Goal: Task Accomplishment & Management: Manage account settings

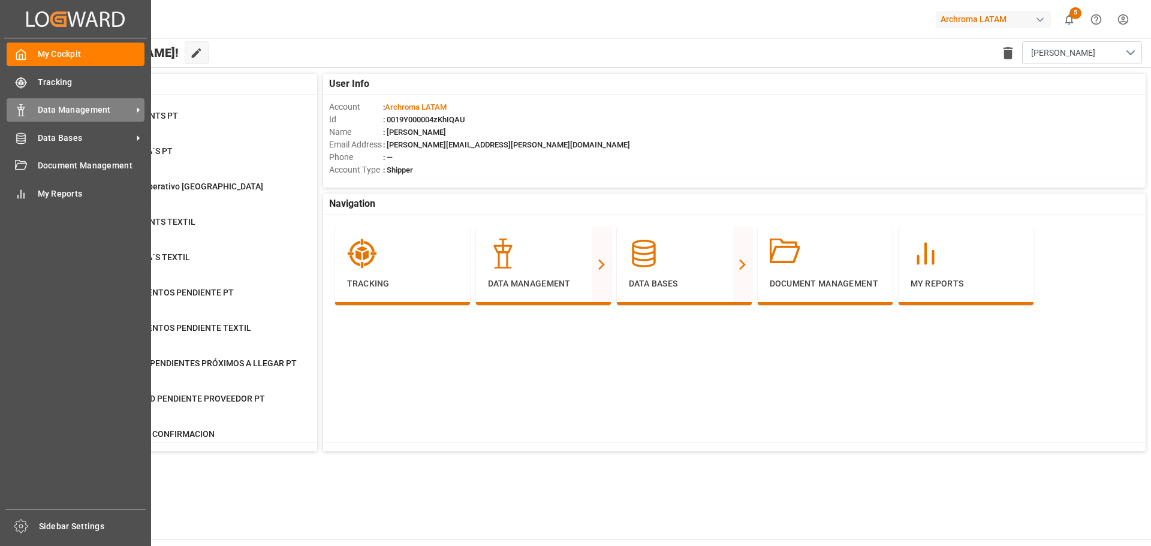
click at [52, 114] on span "Data Management" at bounding box center [85, 110] width 95 height 13
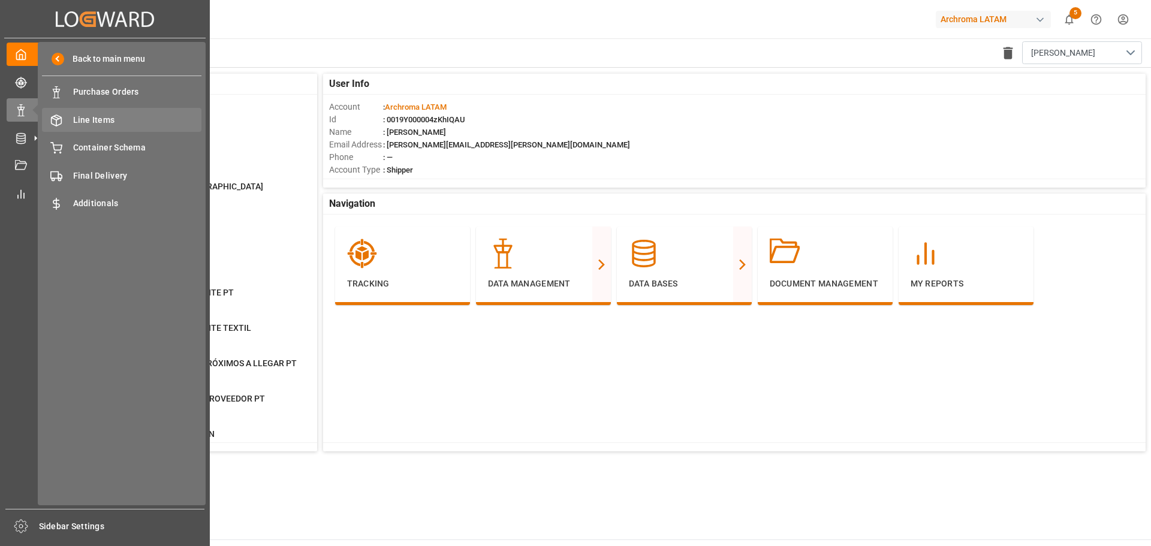
click at [107, 116] on span "Line Items" at bounding box center [137, 120] width 129 height 13
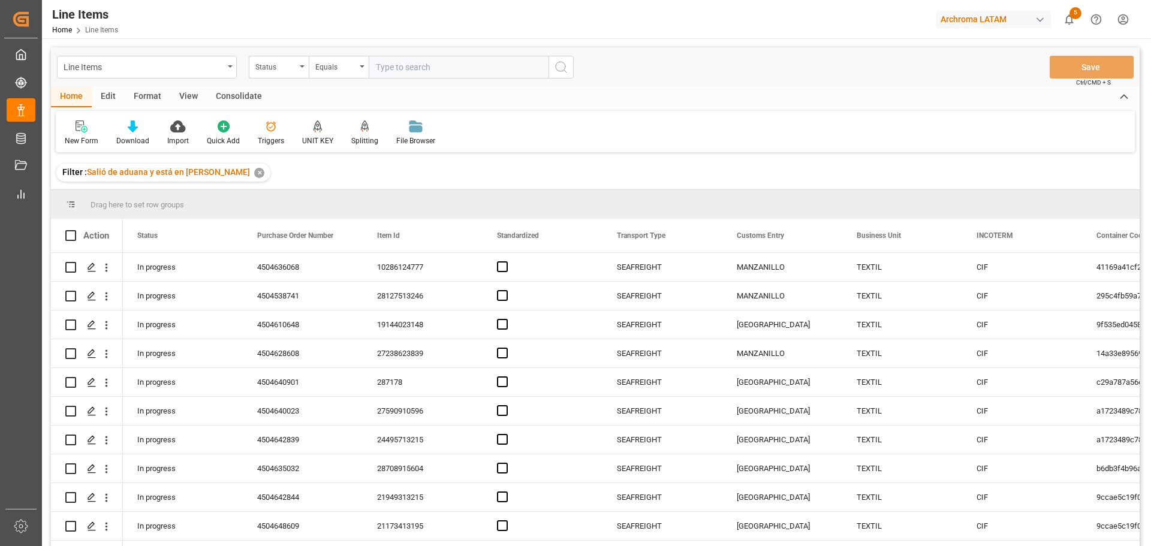
click at [109, 90] on div "Edit" at bounding box center [108, 97] width 33 height 20
click at [249, 135] on div "Configuration" at bounding box center [247, 133] width 63 height 26
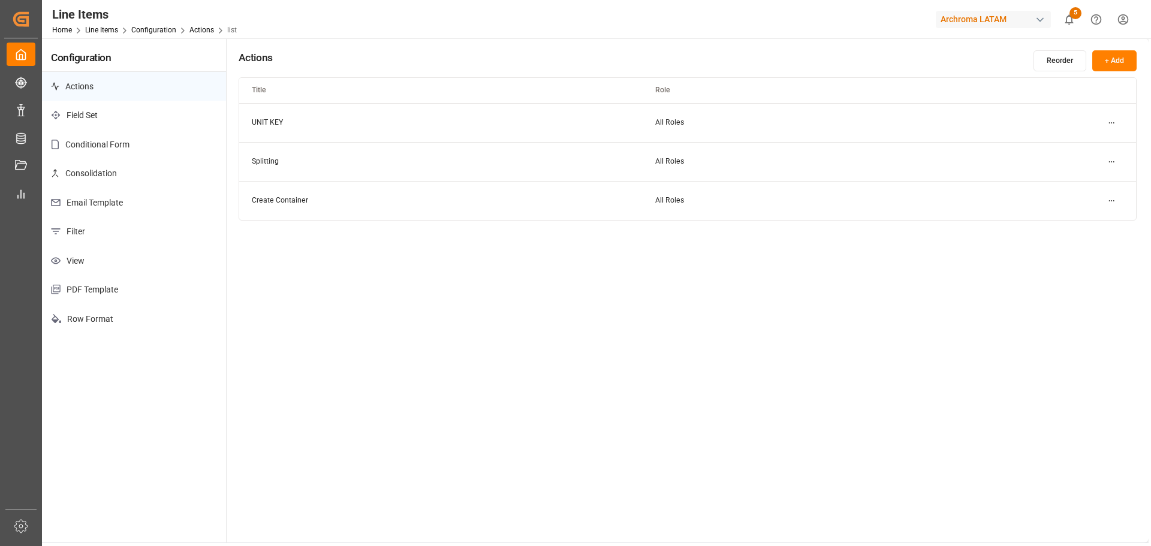
click at [116, 200] on p "Email Template" at bounding box center [134, 202] width 184 height 29
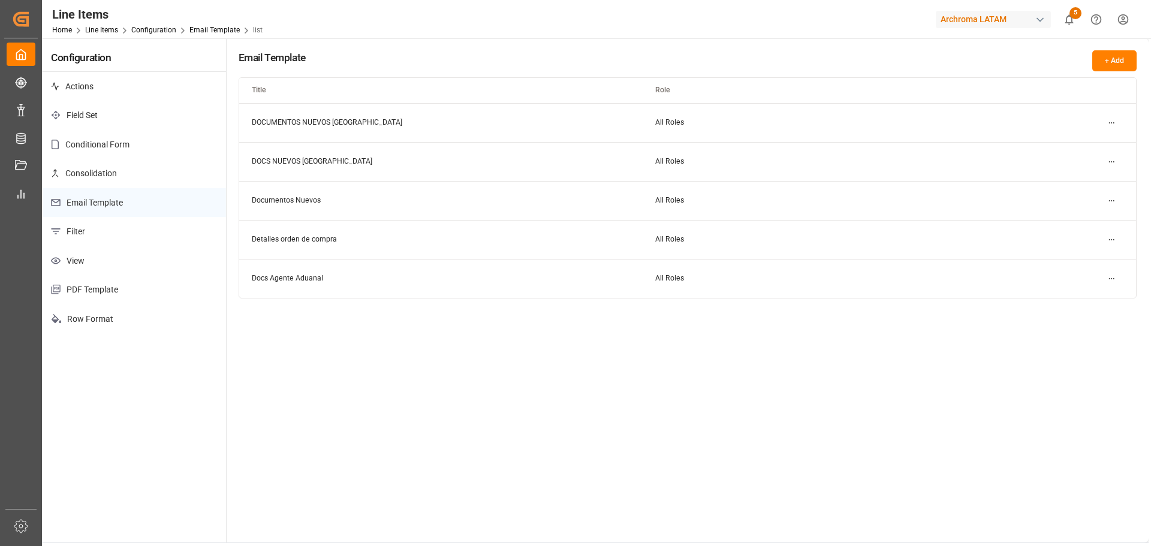
click at [127, 255] on p "View" at bounding box center [134, 260] width 184 height 29
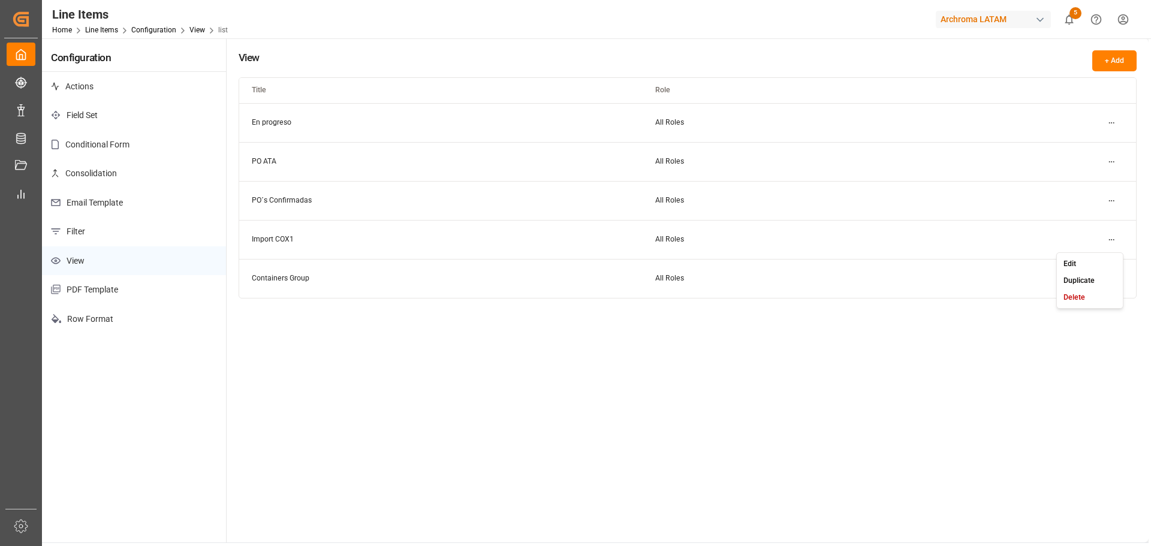
click at [1118, 243] on html "Created by potrace 1.15, written by Peter Selinger 2001-2017 Created by potrace…" at bounding box center [575, 273] width 1151 height 546
click at [1080, 263] on div "Edit" at bounding box center [1090, 263] width 62 height 17
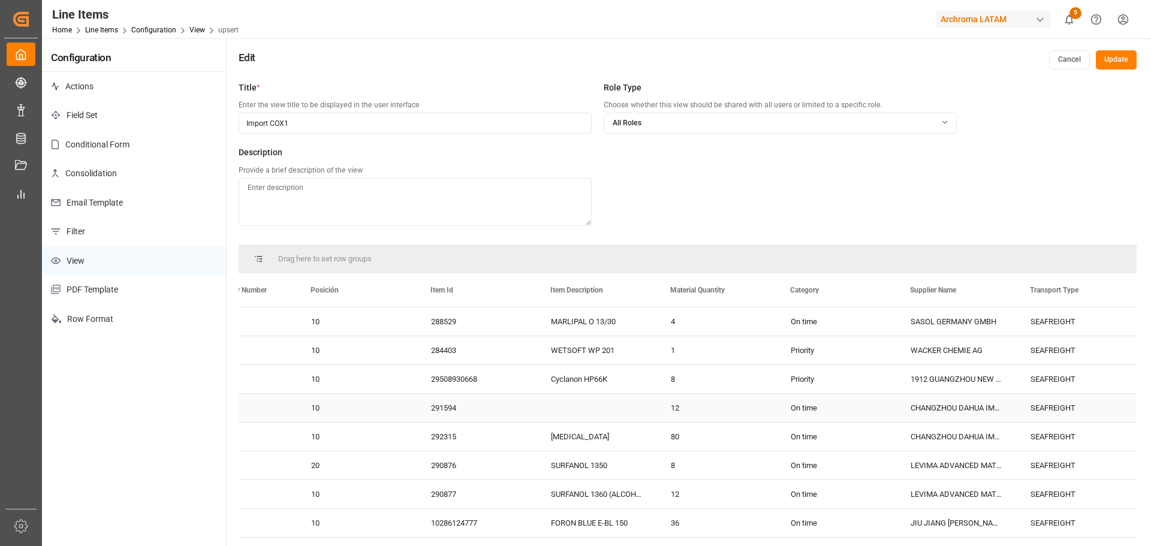
scroll to position [0, 422]
click at [1066, 59] on button "Cancel" at bounding box center [1069, 59] width 41 height 19
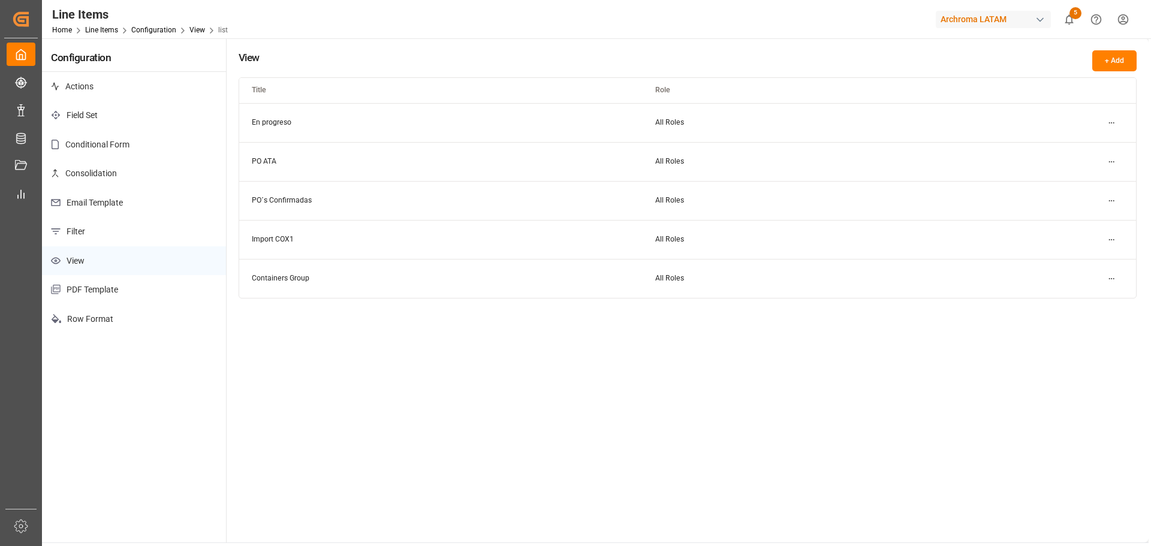
click at [808, 321] on div "View + Add Title Role En progreso All Roles PO ATA All Roles PO´s Confirmadas A…" at bounding box center [688, 290] width 922 height 504
click at [816, 315] on div "View + Add Title Role En progreso All Roles PO ATA All Roles PO´s Confirmadas A…" at bounding box center [688, 290] width 922 height 504
click at [623, 326] on div "View + Add Title Role En progreso All Roles PO ATA All Roles PO´s Confirmadas A…" at bounding box center [688, 290] width 922 height 504
click at [1012, 16] on div "Archroma LATAM" at bounding box center [993, 19] width 115 height 17
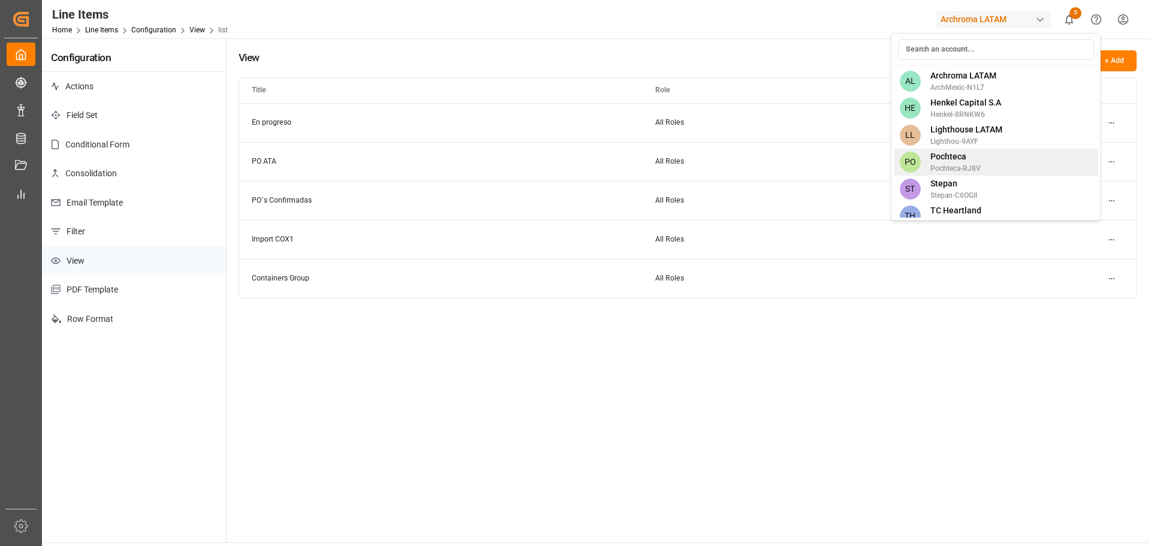
click at [965, 164] on span "Pochteca-RJ8V" at bounding box center [955, 168] width 50 height 11
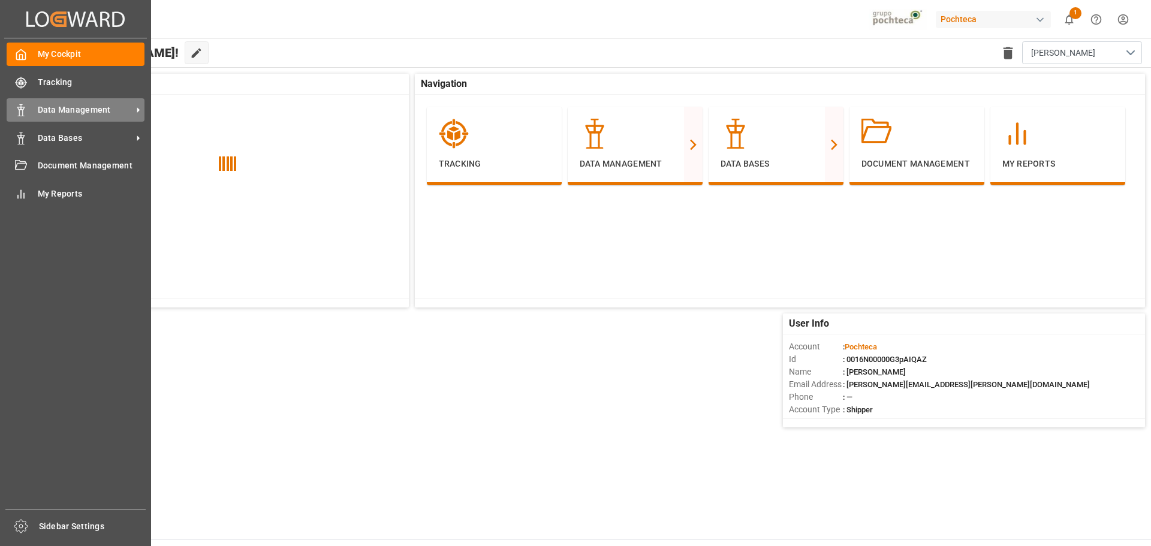
click at [32, 105] on div "Data Management Data Management" at bounding box center [76, 109] width 138 height 23
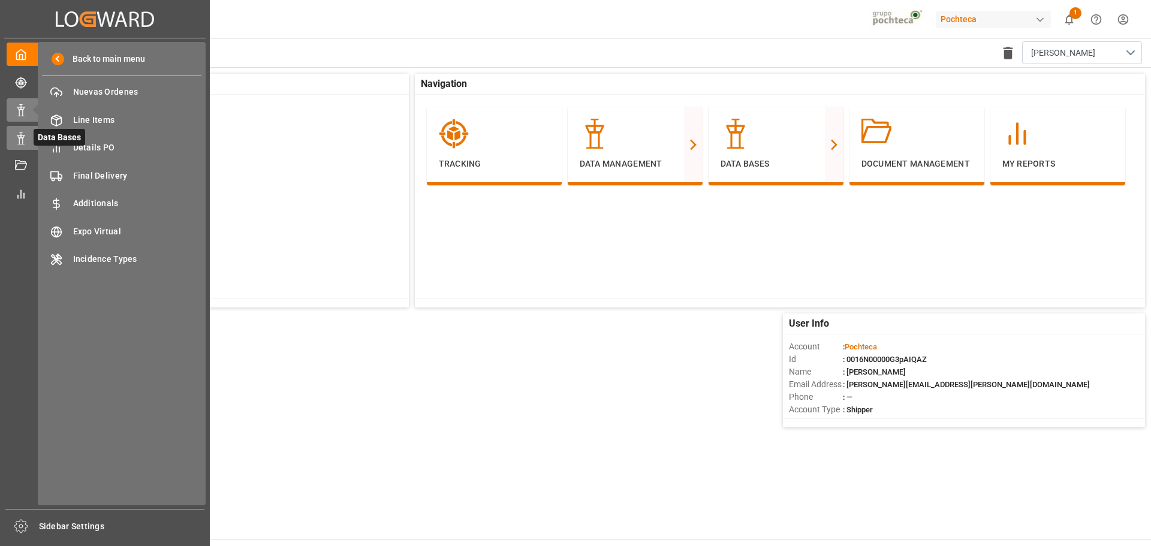
click at [22, 135] on polygon at bounding box center [23, 136] width 4 height 2
click at [97, 98] on span "IDH" at bounding box center [137, 92] width 129 height 13
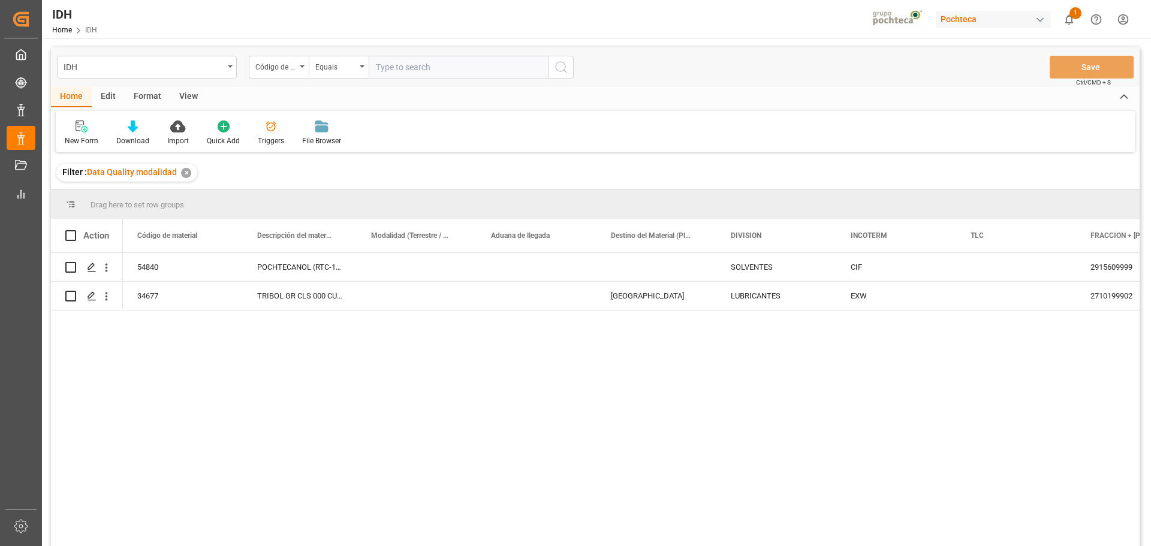
click at [184, 172] on div "✕" at bounding box center [186, 173] width 10 height 10
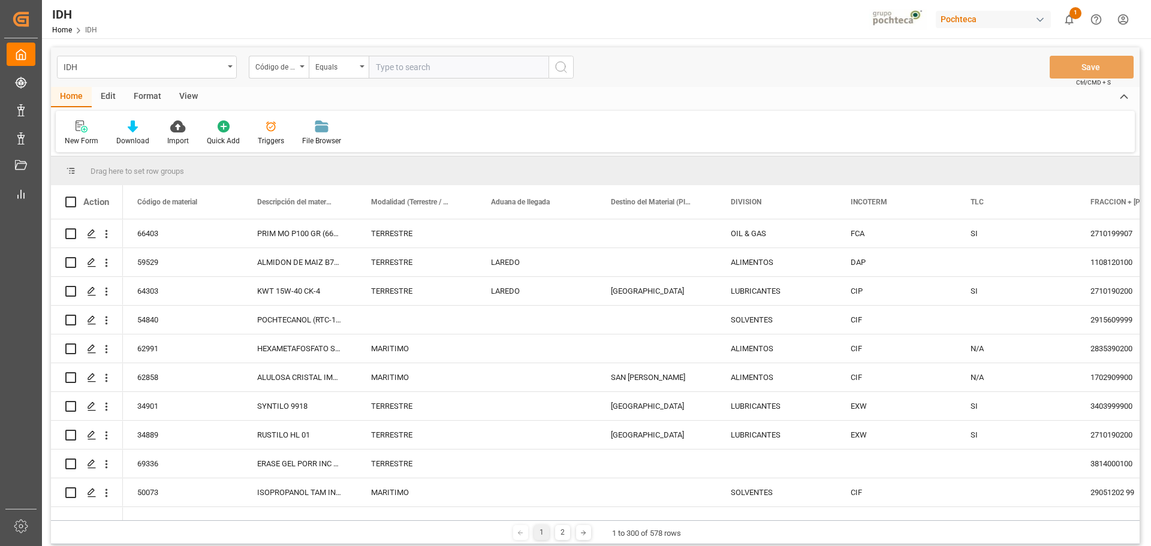
click at [106, 102] on div "Edit" at bounding box center [108, 97] width 33 height 20
click at [273, 135] on div "Schema Edit" at bounding box center [265, 140] width 41 height 11
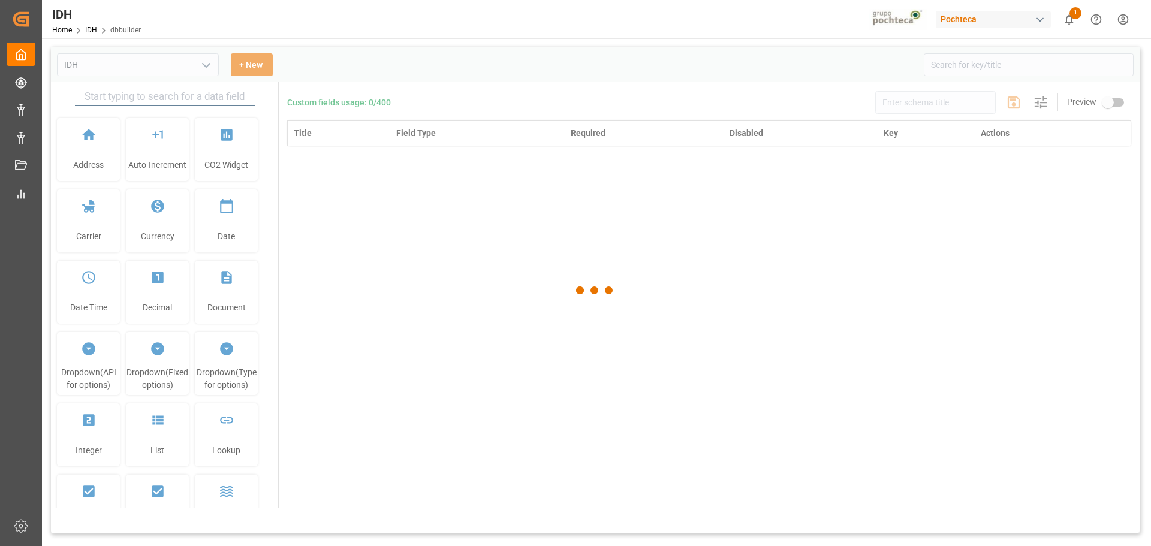
type input "IDH"
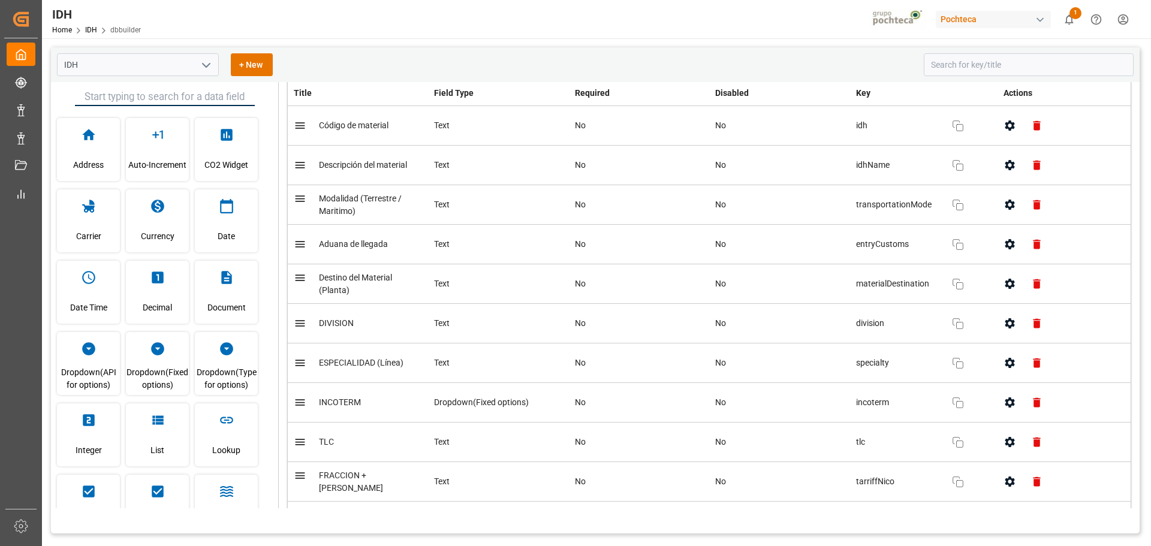
scroll to position [60, 0]
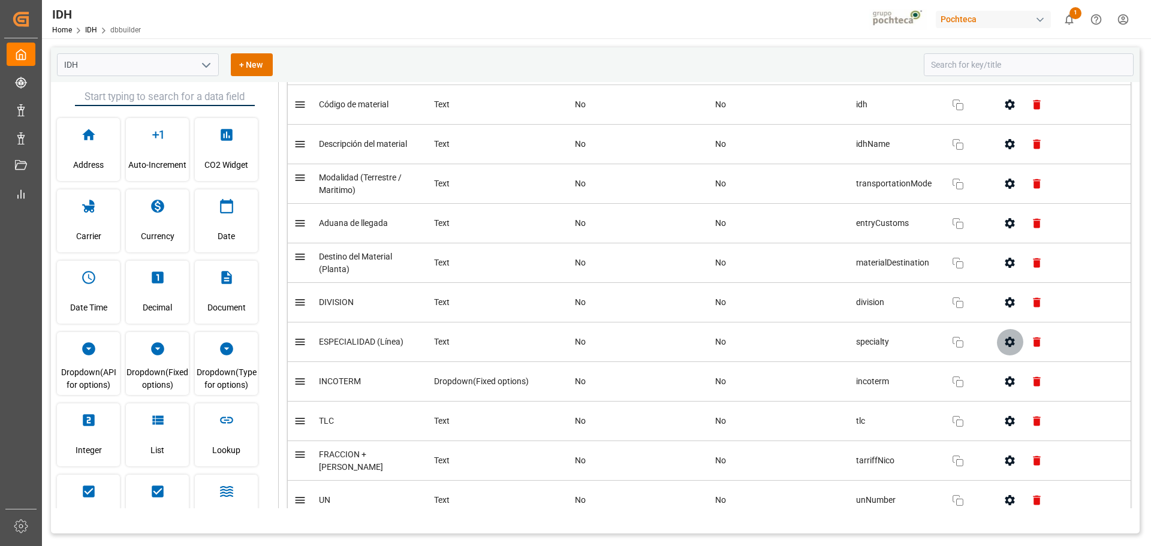
click at [1008, 340] on icon "button" at bounding box center [1010, 342] width 10 height 10
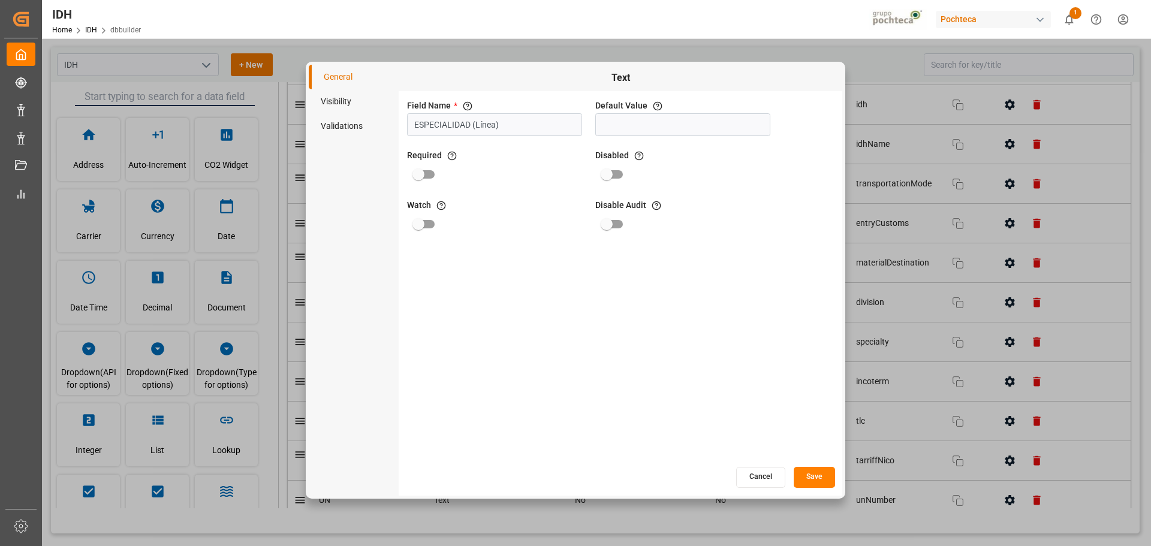
click at [337, 105] on li "Visibility" at bounding box center [354, 101] width 90 height 25
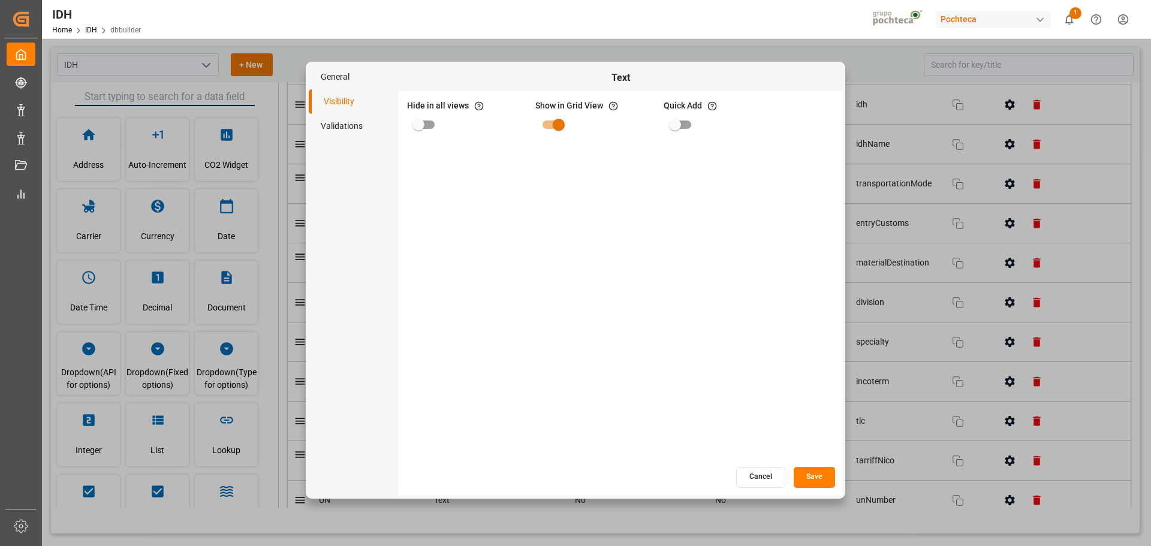
click at [756, 469] on button "Cancel" at bounding box center [760, 477] width 49 height 21
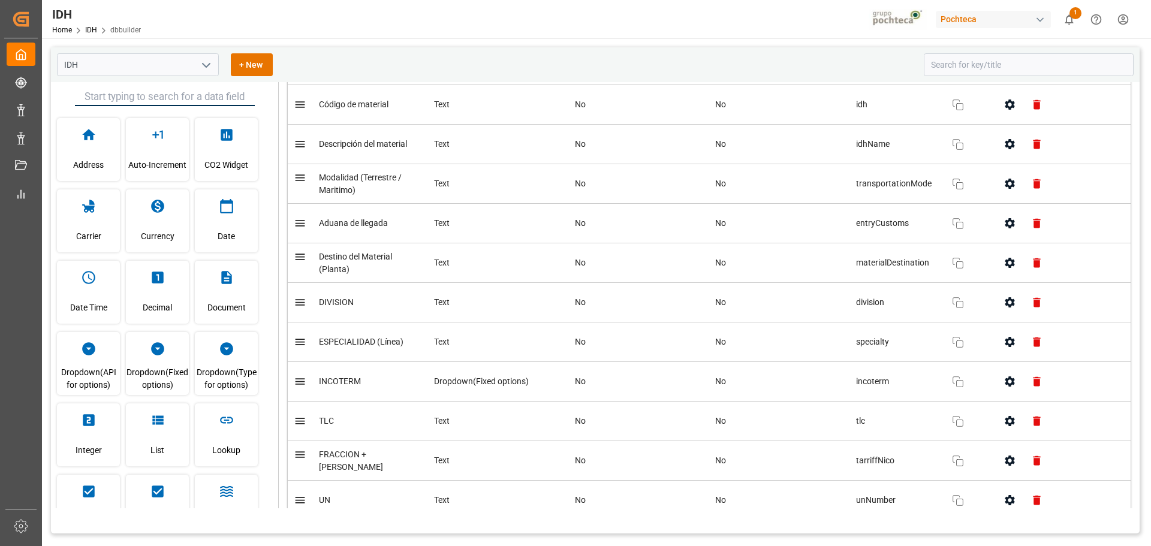
click at [841, 67] on div "IDH + New" at bounding box center [486, 64] width 858 height 23
click at [833, 66] on div "IDH + New" at bounding box center [486, 64] width 858 height 23
click at [641, 44] on div "IDH + New Address Auto-Increment CO2 Widget Carrier Currency Date Date Time Dec…" at bounding box center [595, 361] width 1107 height 647
click at [513, 50] on div "IDH + New" at bounding box center [595, 64] width 1089 height 35
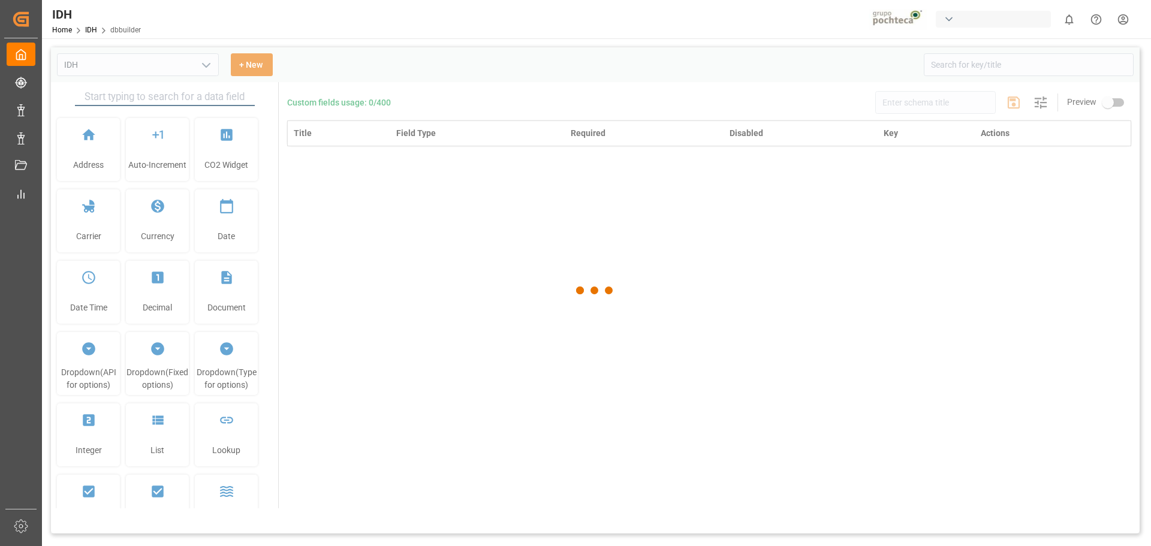
type input "IDH"
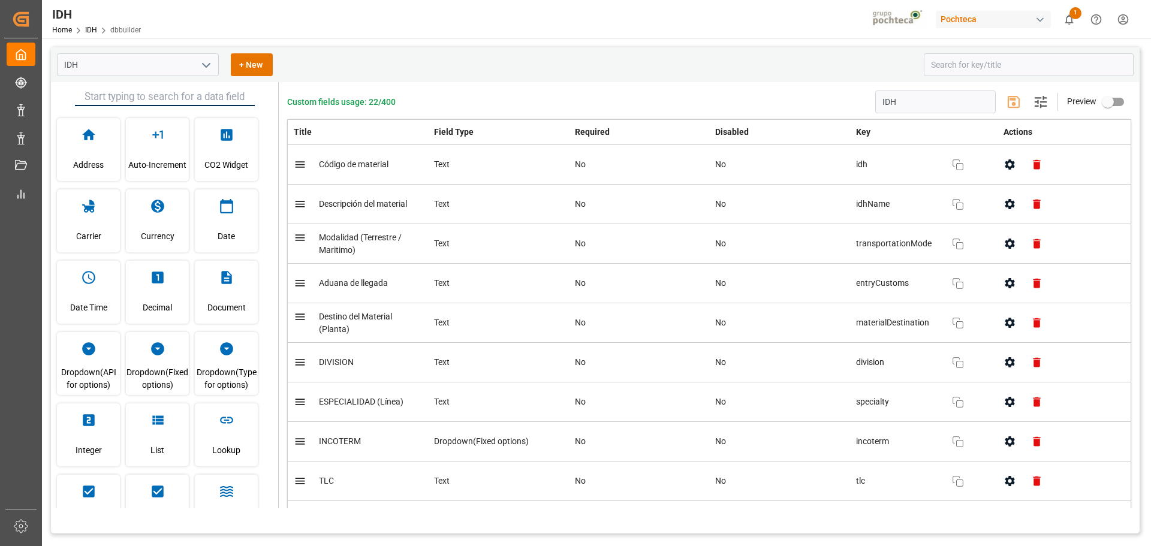
click at [83, 28] on span "Home" at bounding box center [68, 30] width 33 height 8
click at [85, 29] on link "IDH" at bounding box center [91, 30] width 12 height 8
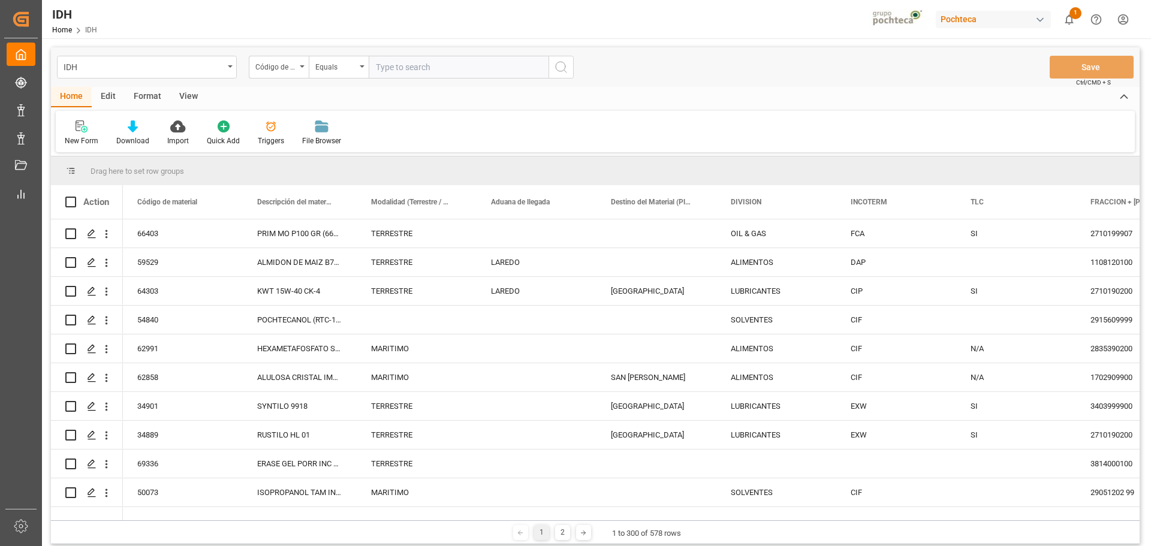
click at [824, 137] on div "New Form Download Import Quick Add Triggers File Browser" at bounding box center [595, 131] width 1079 height 41
click at [821, 137] on div "New Form Download Import Quick Add Triggers File Browser" at bounding box center [595, 131] width 1079 height 41
click at [821, 138] on div "New Form Download Import Quick Add Triggers File Browser" at bounding box center [595, 131] width 1079 height 41
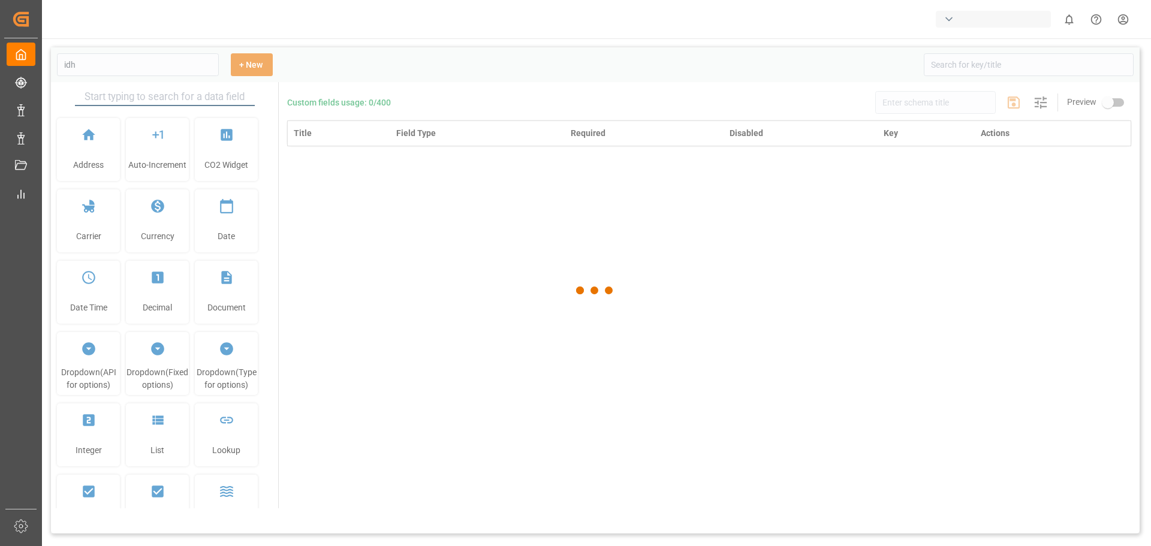
type input "IDH"
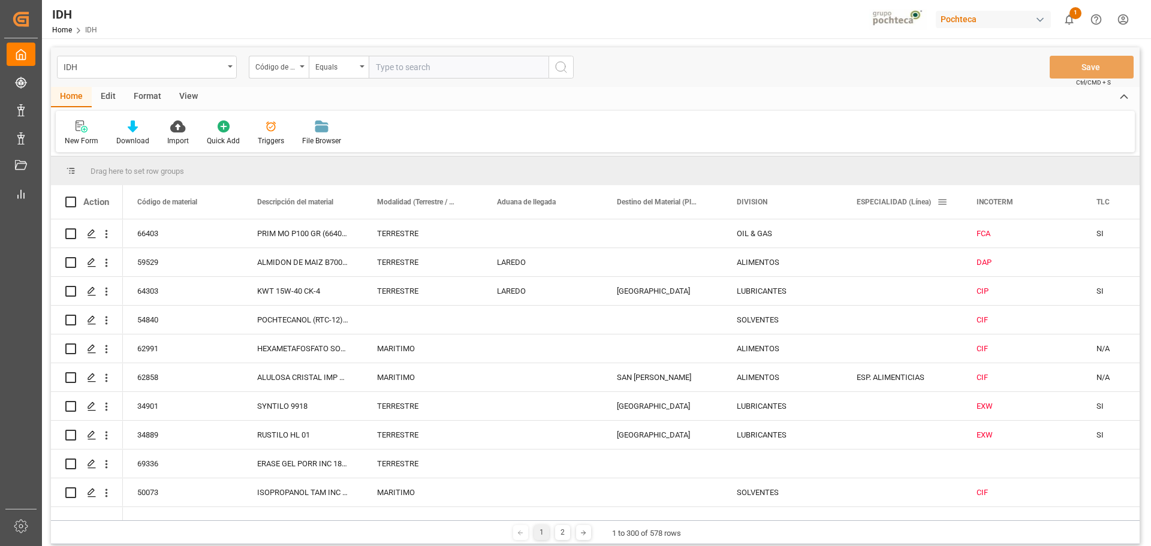
click at [884, 151] on div "New Form Download Import Quick Add Triggers File Browser" at bounding box center [595, 131] width 1079 height 41
click at [891, 149] on div "New Form Download Import Quick Add Triggers File Browser" at bounding box center [595, 131] width 1079 height 41
click at [894, 124] on div "New Form Download Import Quick Add Triggers File Browser" at bounding box center [595, 131] width 1079 height 41
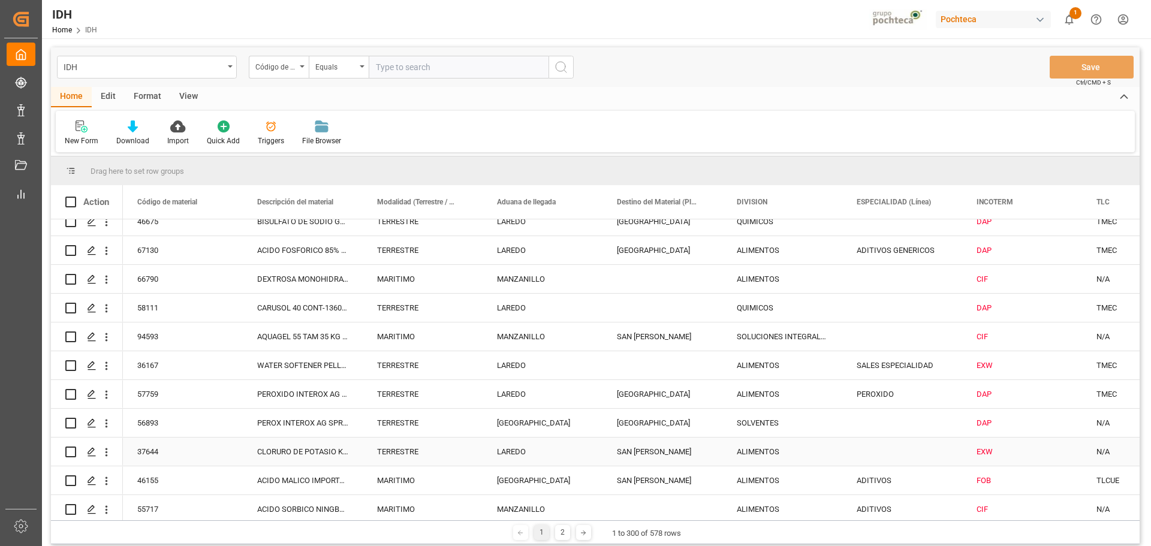
scroll to position [1079, 0]
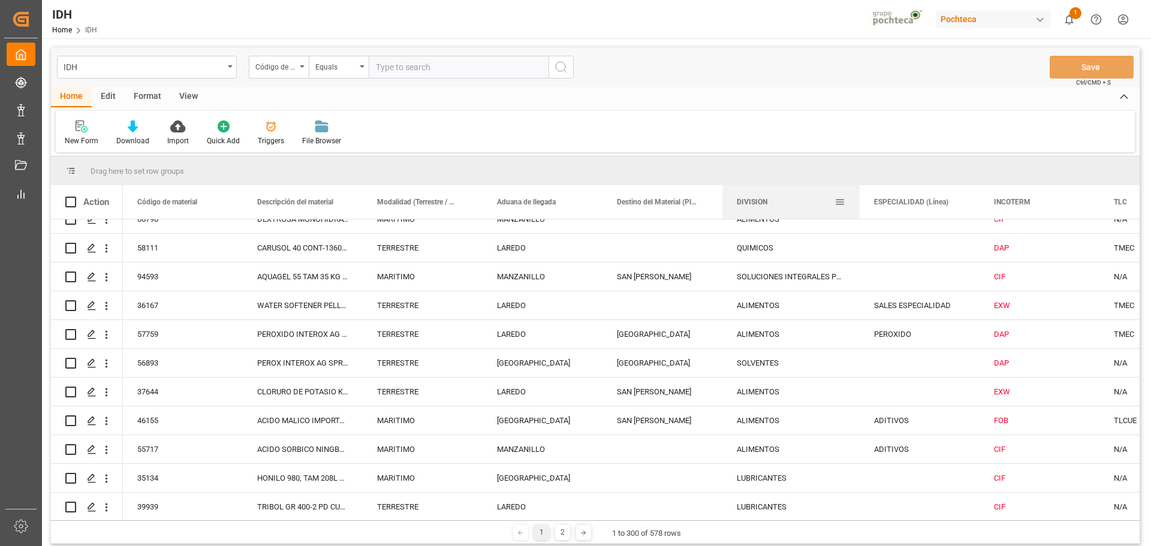
drag, startPoint x: 842, startPoint y: 212, endPoint x: 859, endPoint y: 213, distance: 17.5
click at [859, 213] on div at bounding box center [859, 202] width 5 height 34
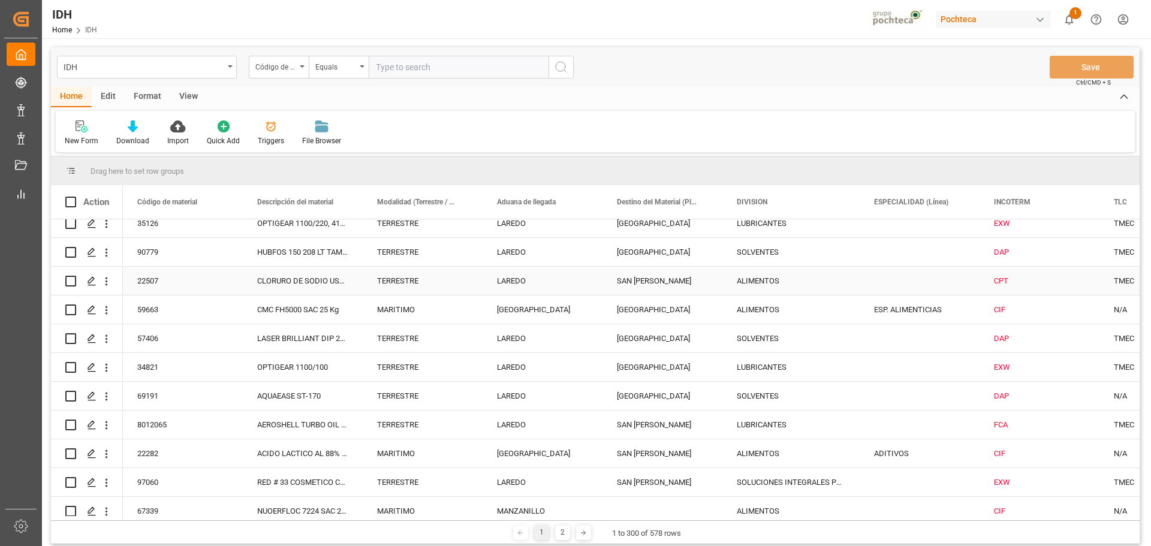
scroll to position [1499, 0]
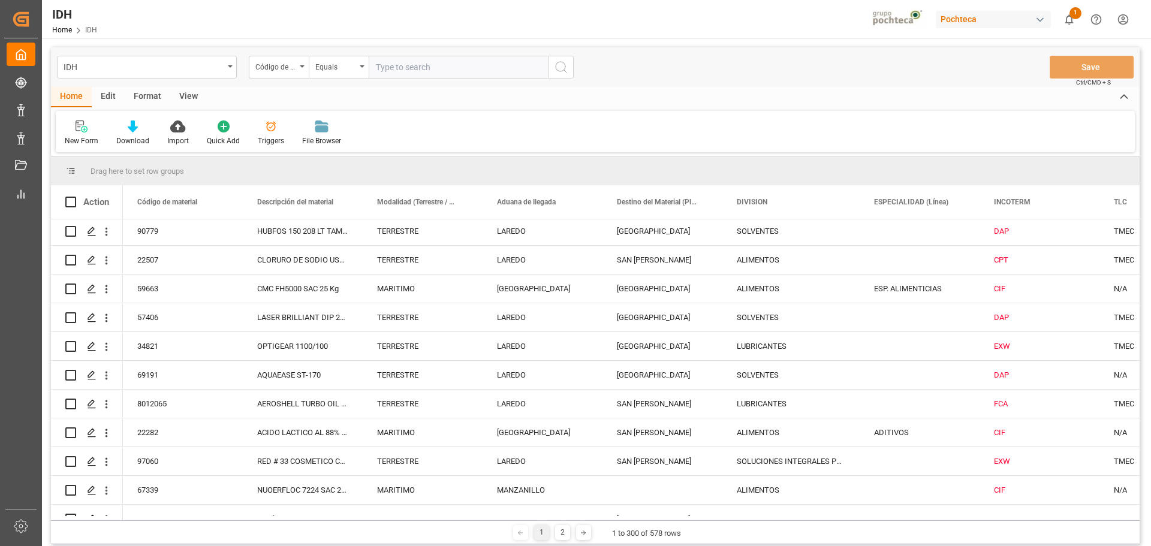
click at [954, 26] on div "Pochteca" at bounding box center [993, 19] width 115 height 17
click at [970, 19] on html "Created by potrace 1.15, written by Peter Selinger 2001-2017 Created by potrace…" at bounding box center [575, 273] width 1151 height 546
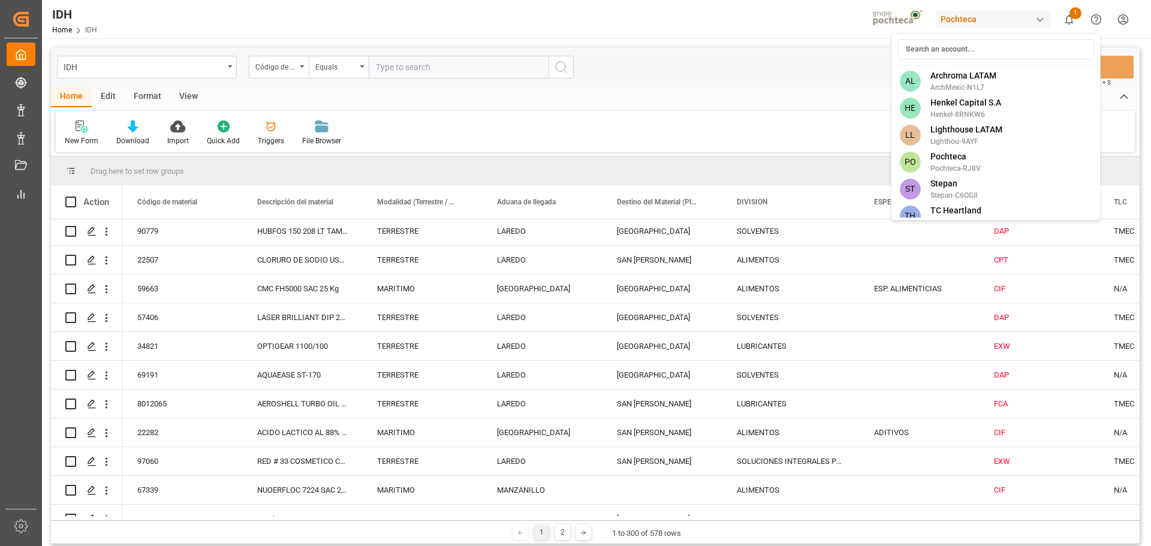
click at [1032, 17] on div "Pochteca" at bounding box center [993, 19] width 115 height 17
click at [1032, 17] on html "Created by potrace 1.15, written by Peter Selinger 2001-2017 Created by potrace…" at bounding box center [575, 273] width 1151 height 546
click at [1042, 17] on div "button" at bounding box center [1040, 20] width 12 height 12
click at [982, 80] on span "Archroma LATAM" at bounding box center [963, 76] width 66 height 13
